Goal: Task Accomplishment & Management: Use online tool/utility

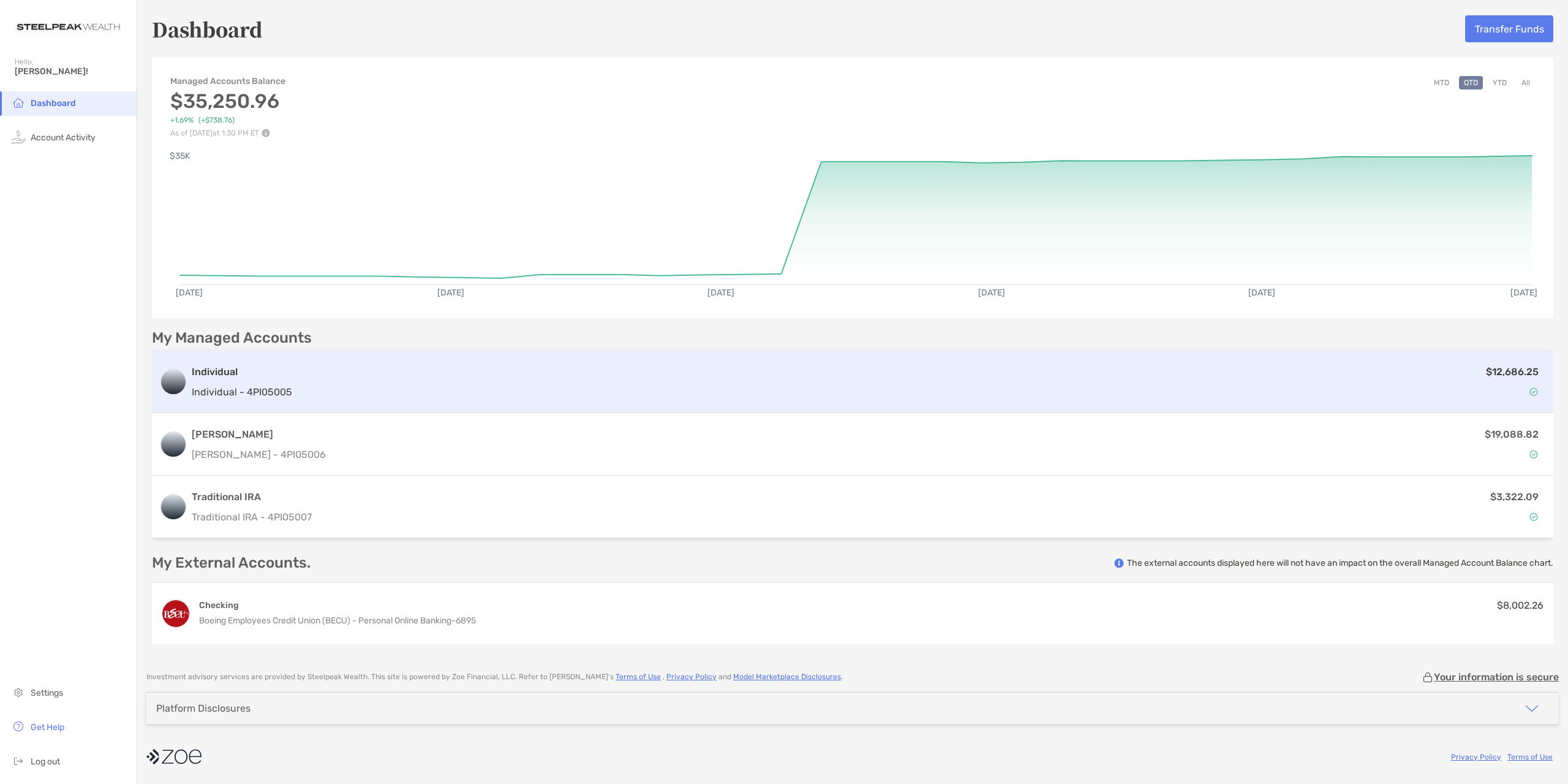
click at [511, 392] on div "$12,686.25" at bounding box center [921, 382] width 1249 height 35
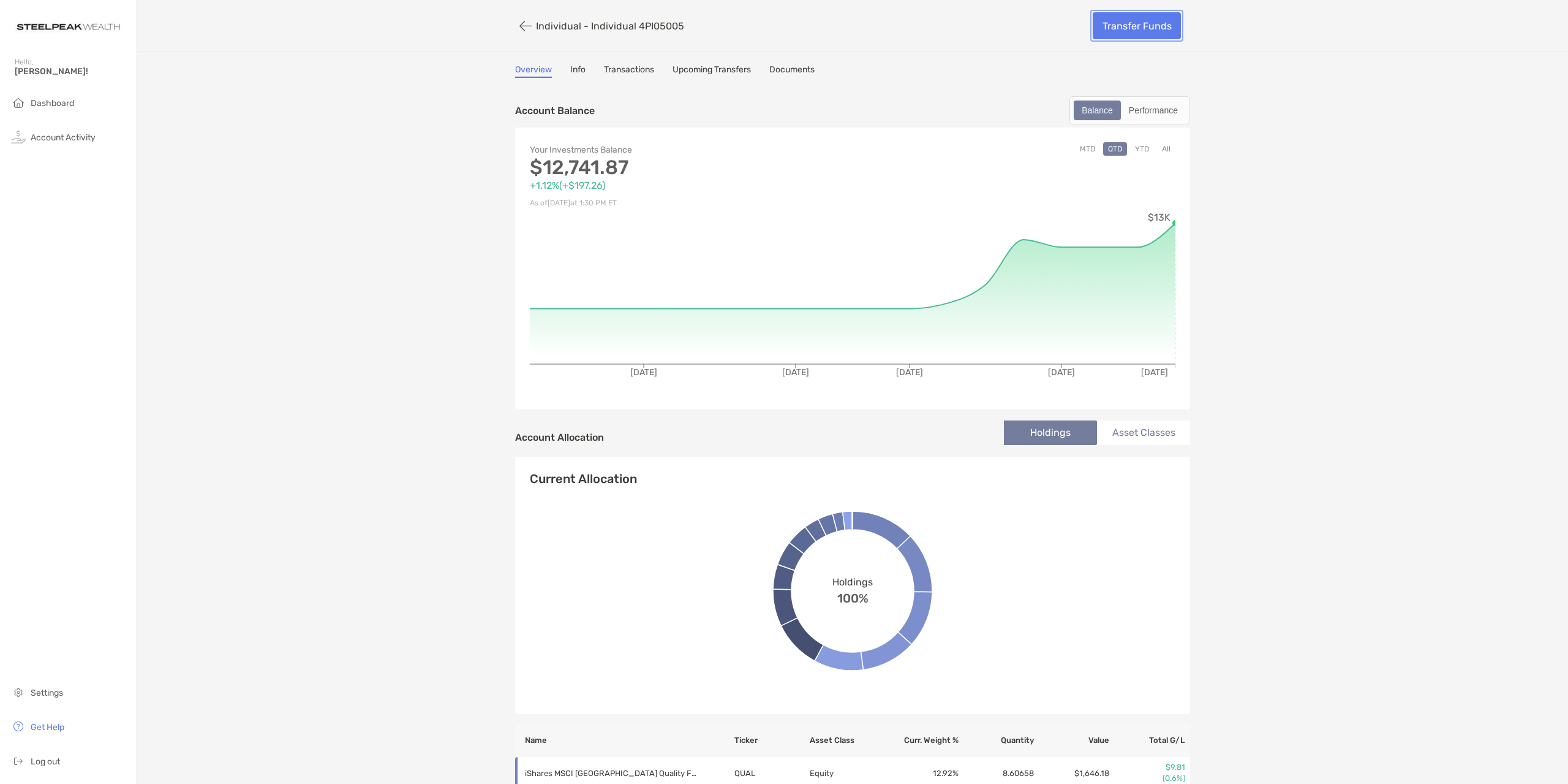
click at [1138, 30] on link "Transfer Funds" at bounding box center [1137, 25] width 88 height 27
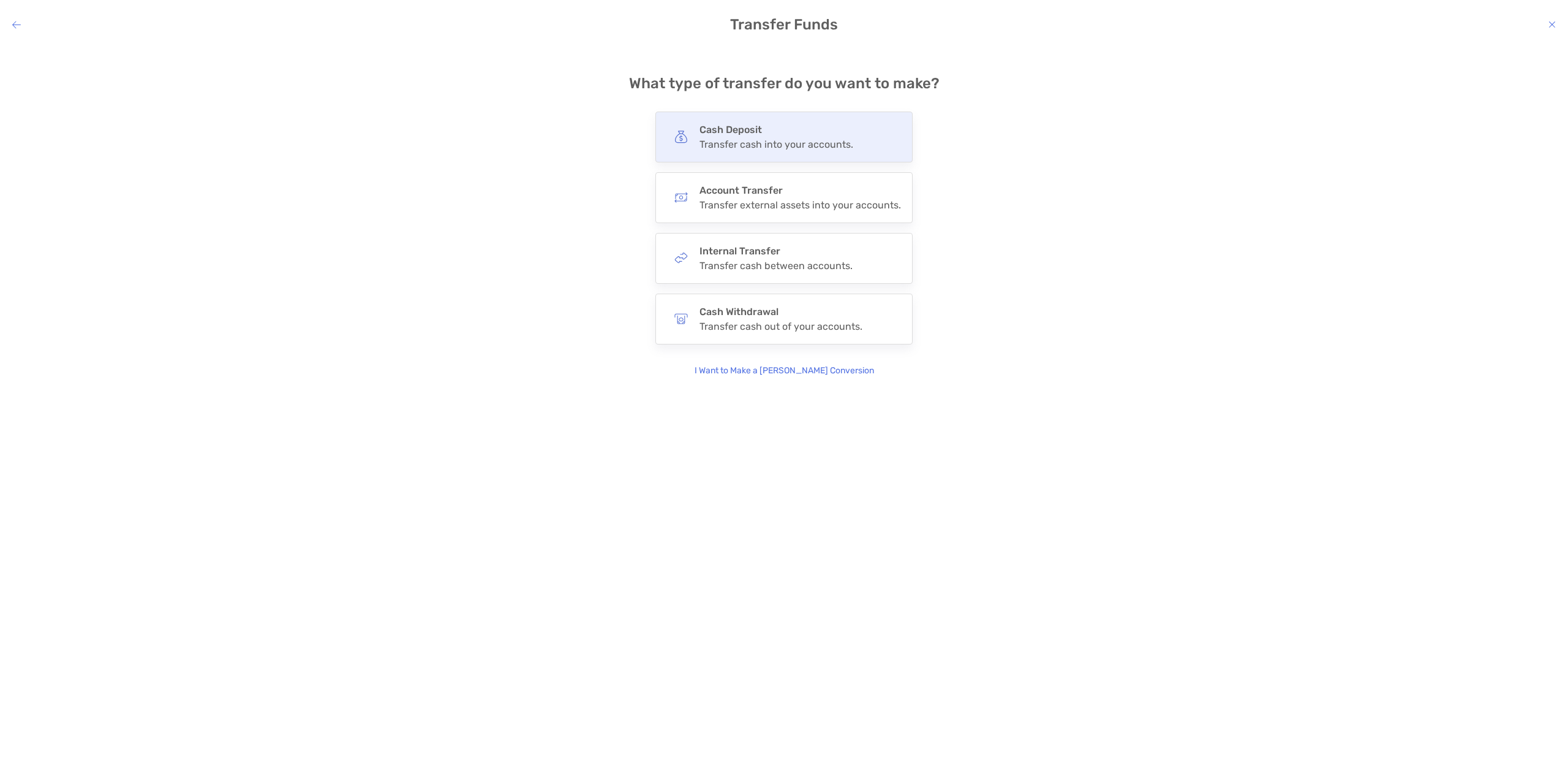
click at [791, 136] on div "Cash Deposit Transfer cash into your accounts." at bounding box center [777, 137] width 154 height 27
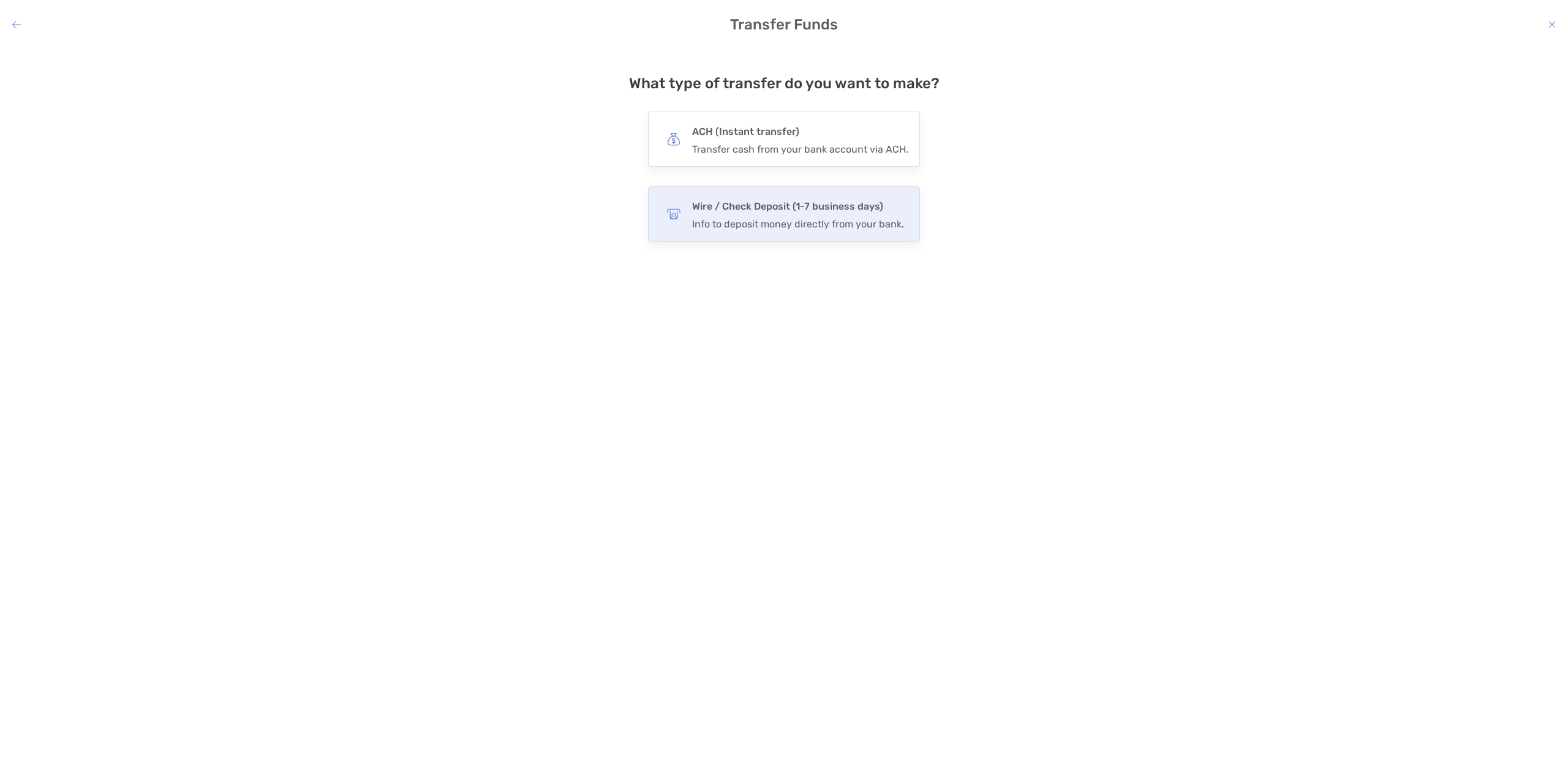
click at [791, 219] on div "Info to deposit money directly from your bank." at bounding box center [798, 224] width 212 height 11
click at [0, 0] on input "****" at bounding box center [0, 0] width 0 height 0
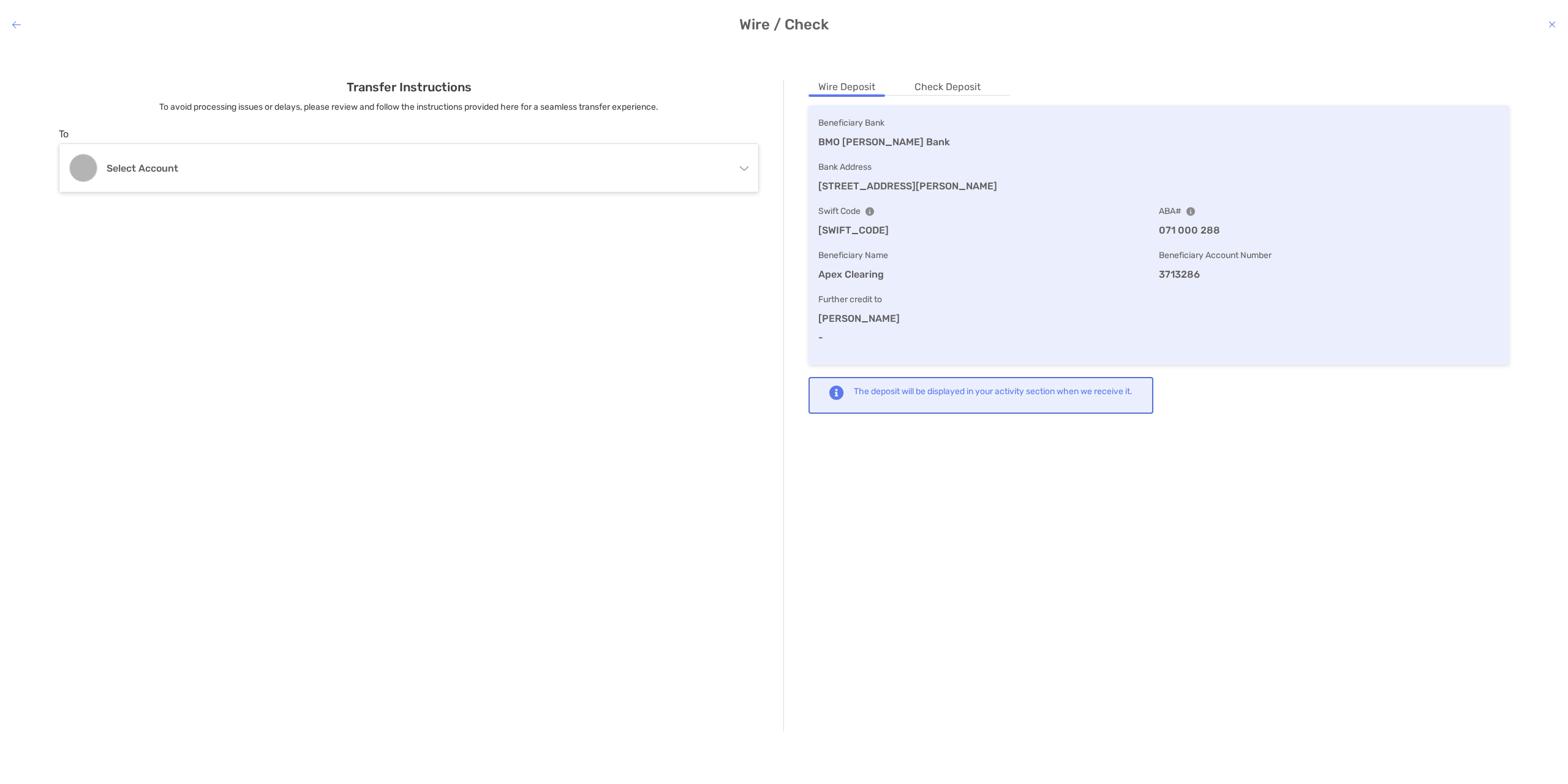
click at [946, 86] on li "Check Deposit" at bounding box center [948, 87] width 86 height 15
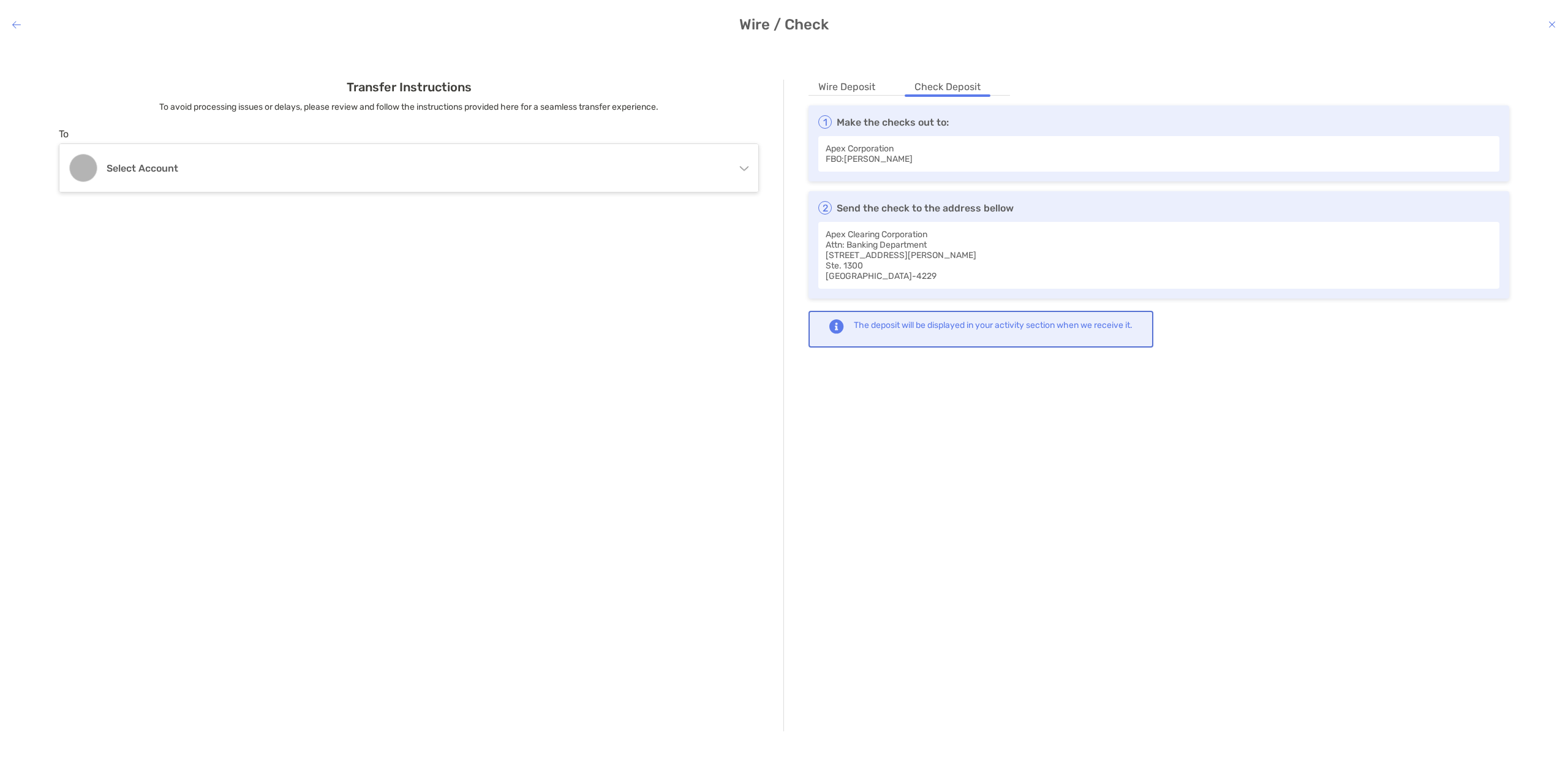
click at [854, 88] on li "Wire Deposit" at bounding box center [846, 87] width 76 height 15
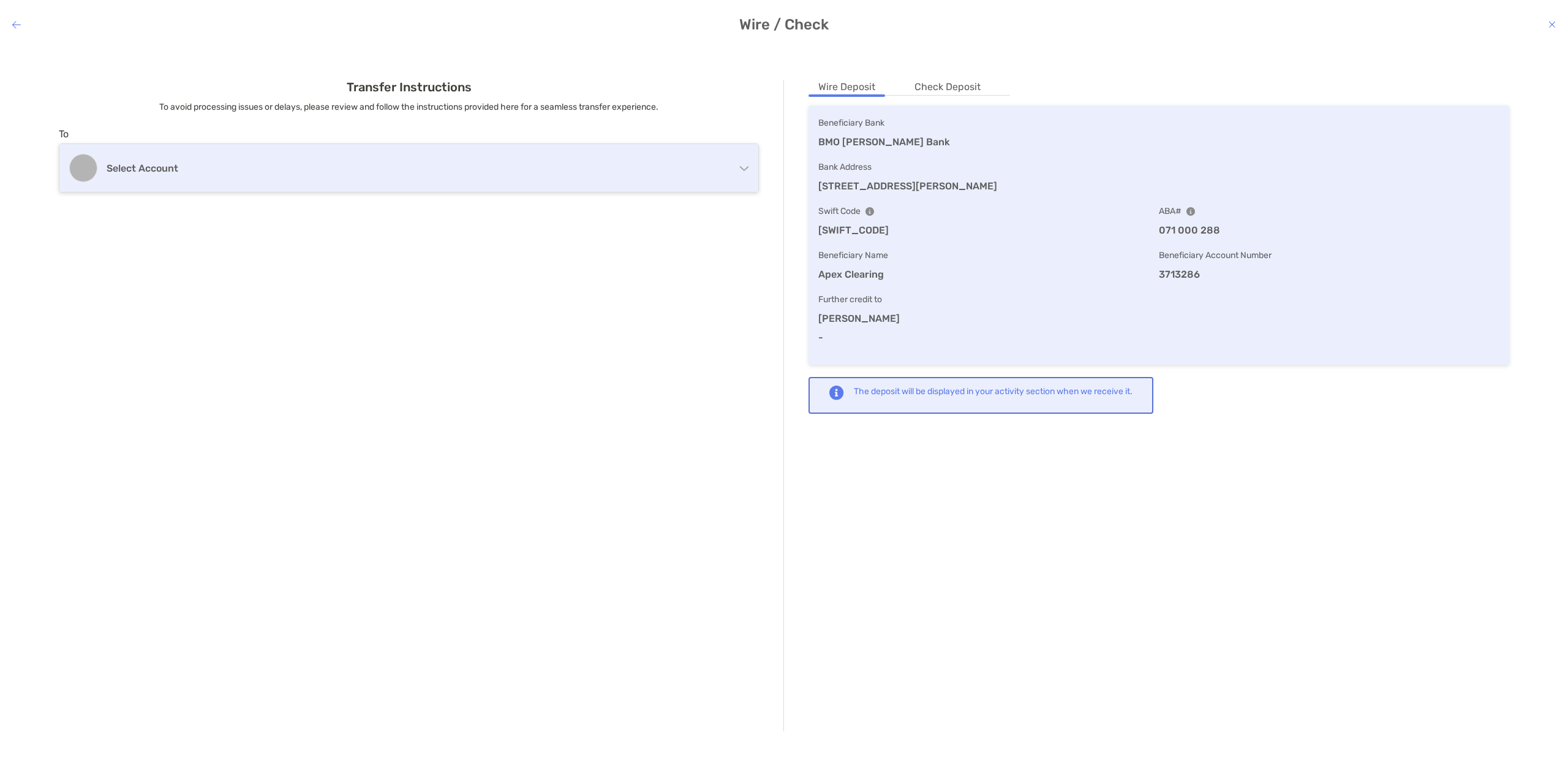
click at [165, 144] on div "Select account" at bounding box center [409, 168] width 699 height 48
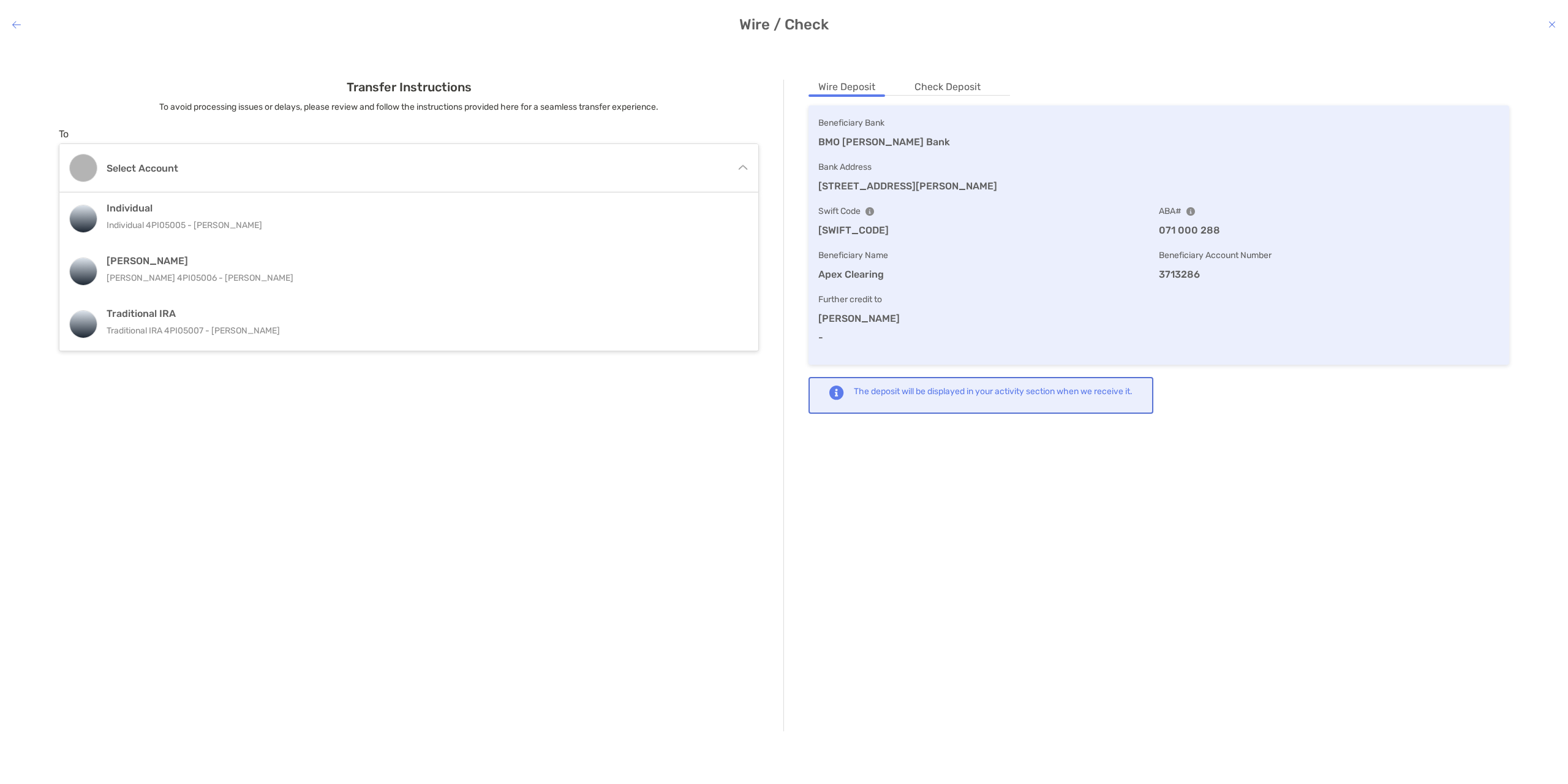
click at [213, 220] on p "Individual 4PI05005 - [PERSON_NAME]" at bounding box center [395, 225] width 577 height 15
